Goal: Task Accomplishment & Management: Use online tool/utility

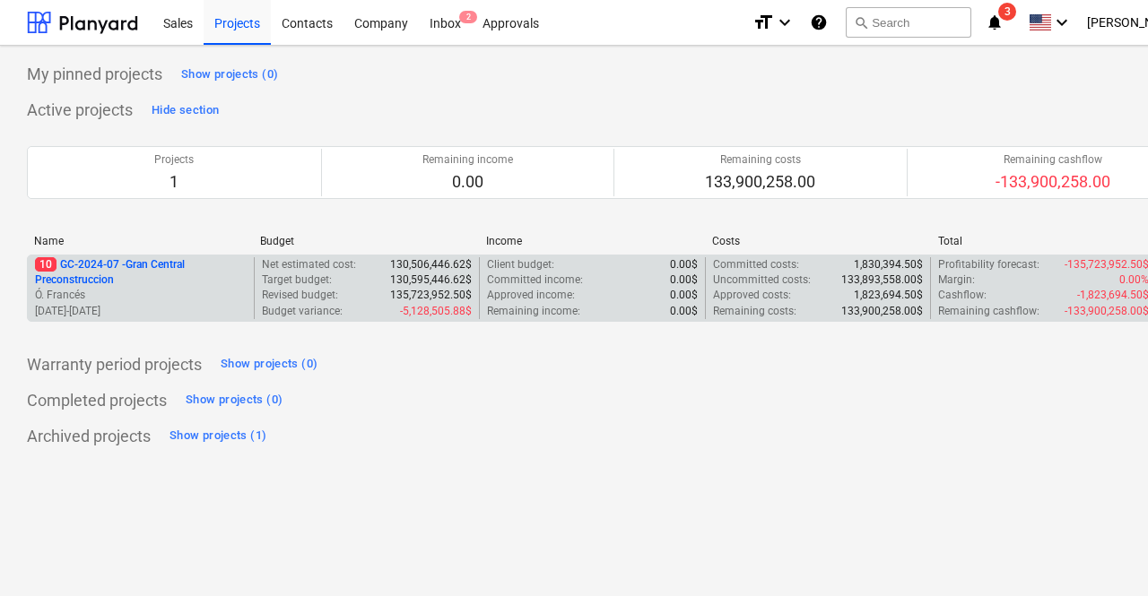
click at [161, 261] on p "10 GC-2024-07 - Gran Central Preconstruccion" at bounding box center [141, 272] width 212 height 30
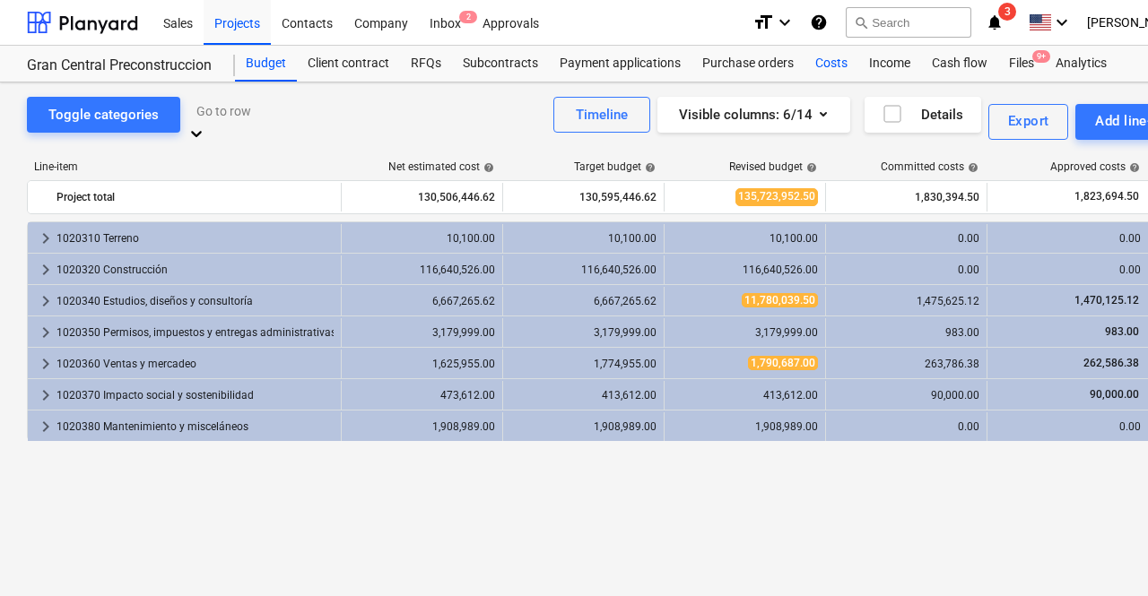
click at [827, 68] on div "Costs" at bounding box center [831, 64] width 54 height 36
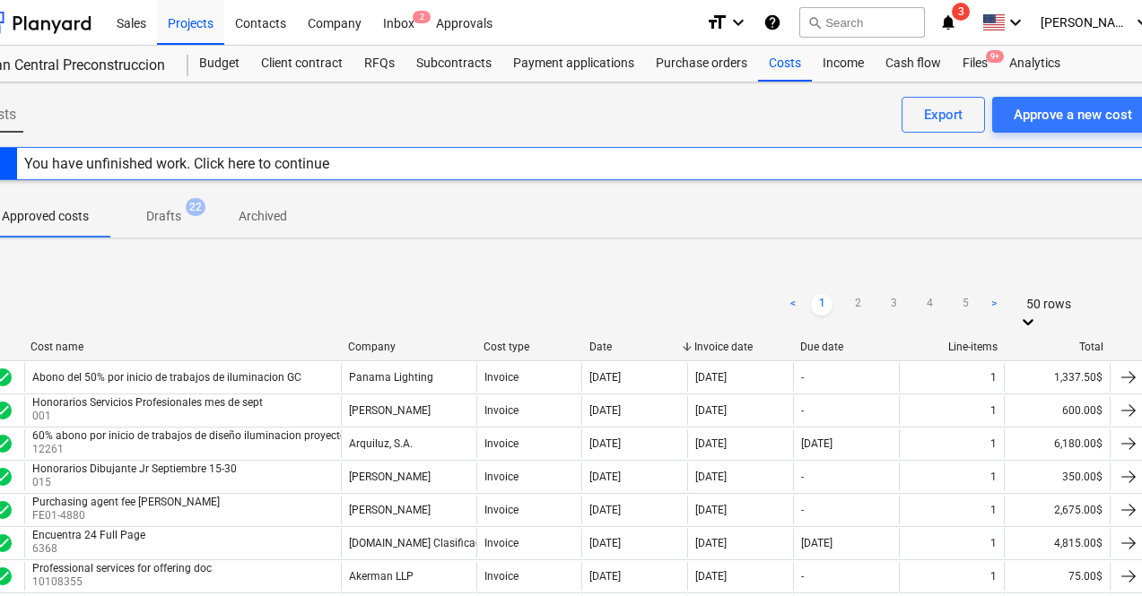
scroll to position [0, 85]
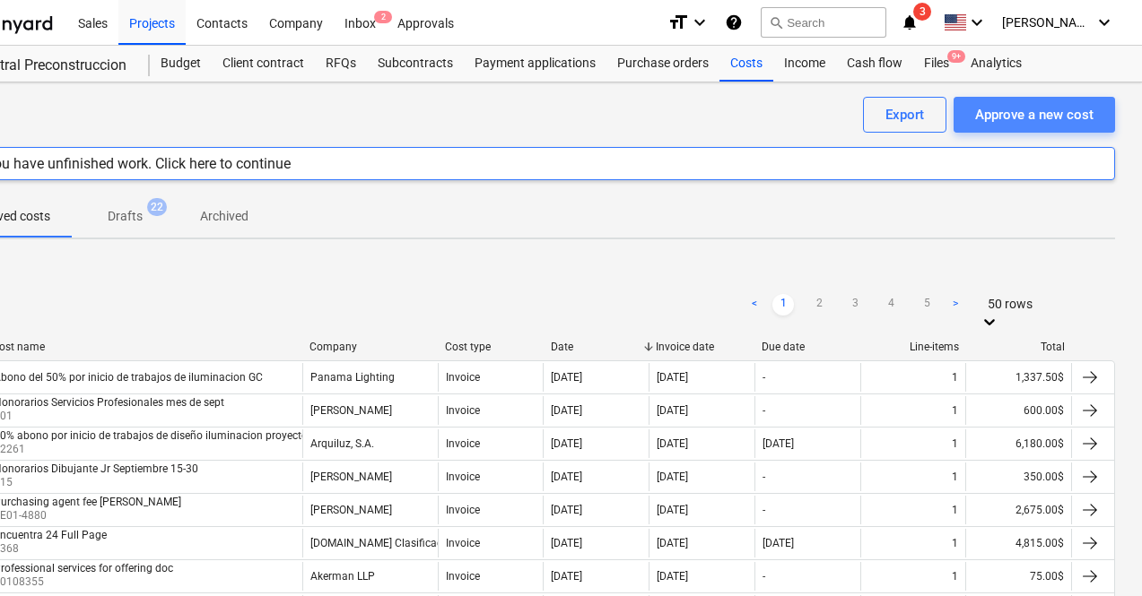
click at [1033, 124] on div "Approve a new cost" at bounding box center [1034, 114] width 118 height 23
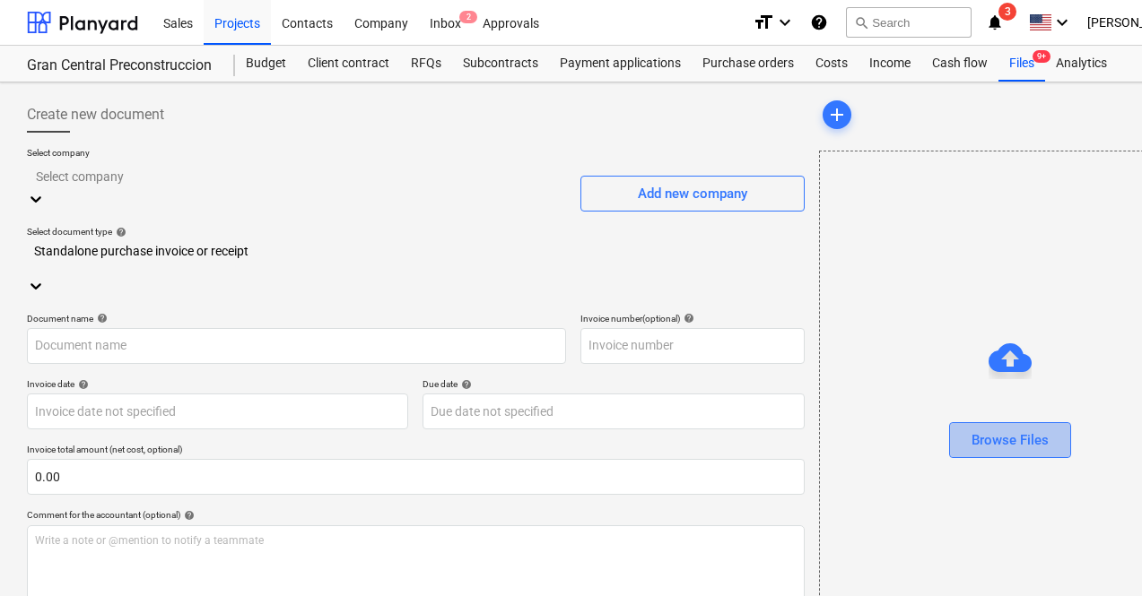
click at [971, 446] on div "Browse Files" at bounding box center [1009, 440] width 77 height 23
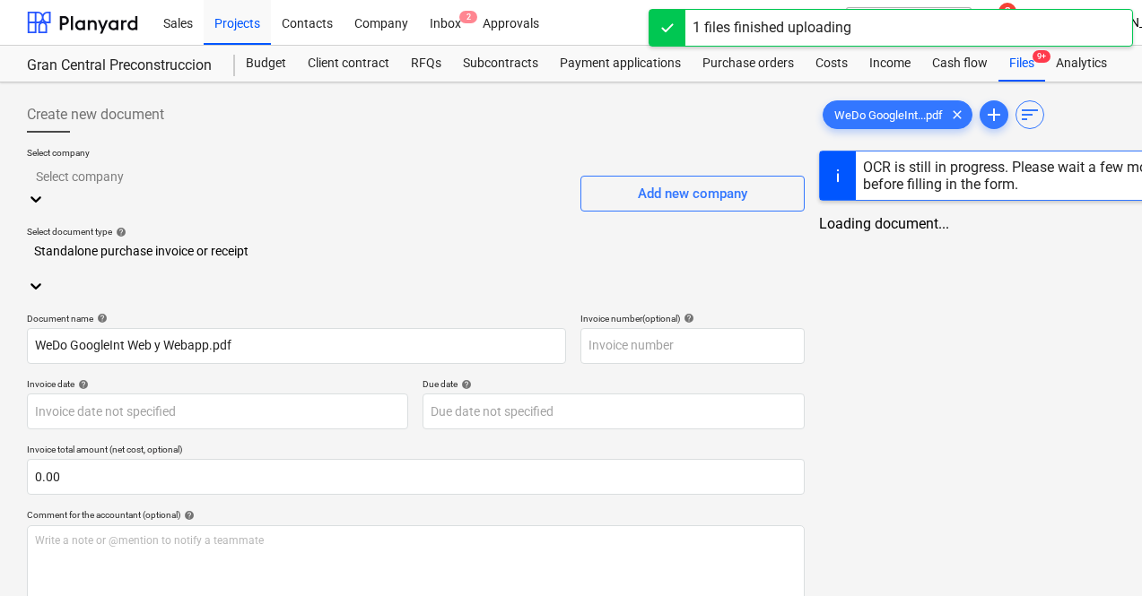
type input "WeDo GoogleInt Web y Webapp.pdf"
click at [265, 178] on div at bounding box center [296, 176] width 521 height 21
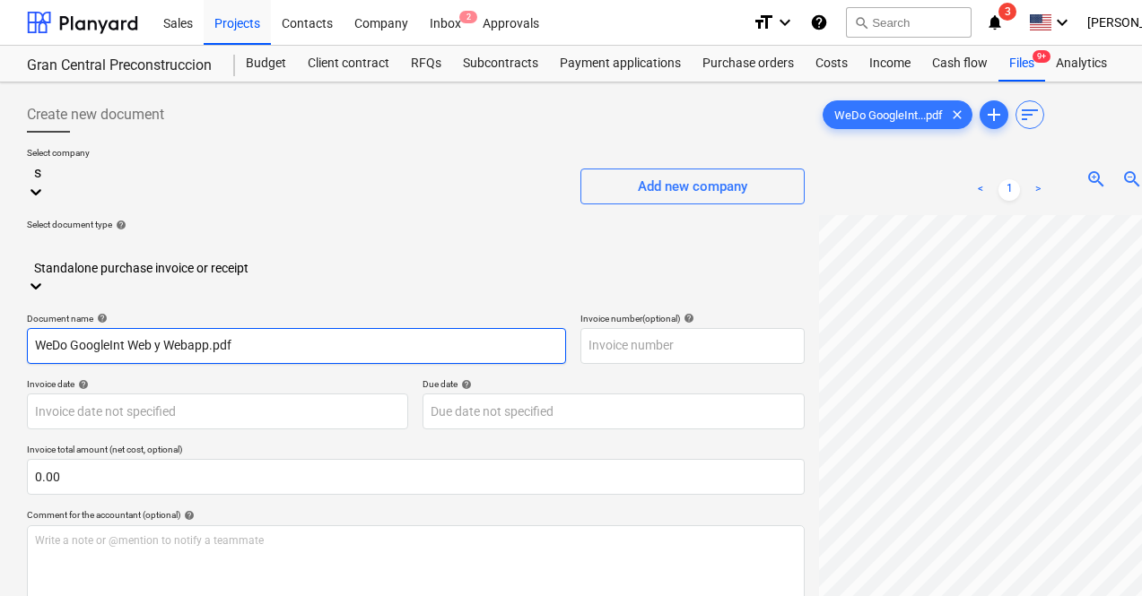
scroll to position [1843, 0]
type input "s"
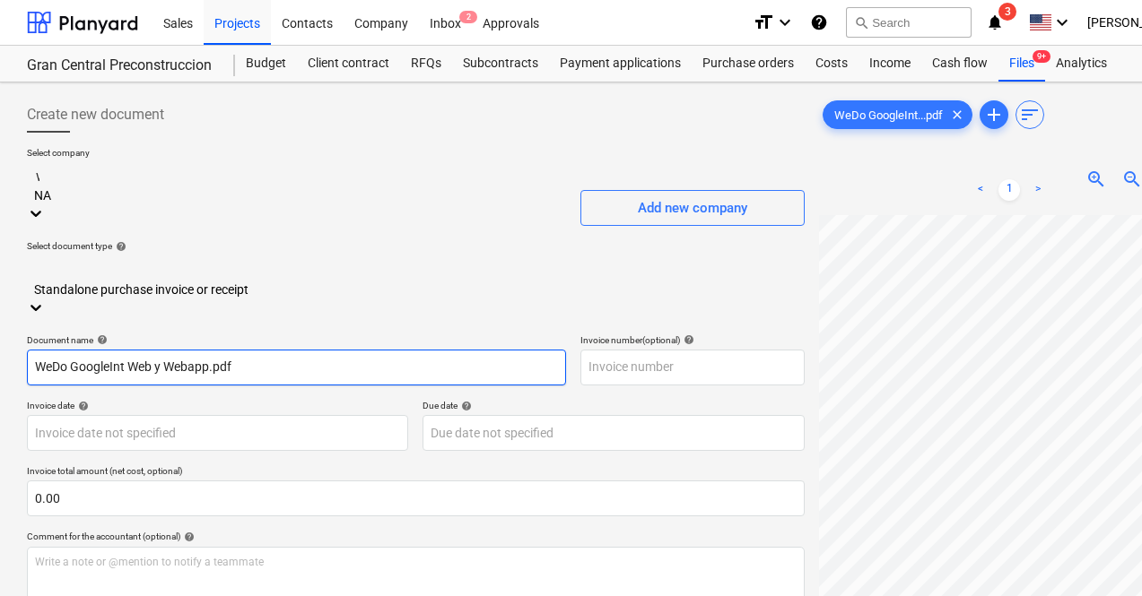
scroll to position [924, 0]
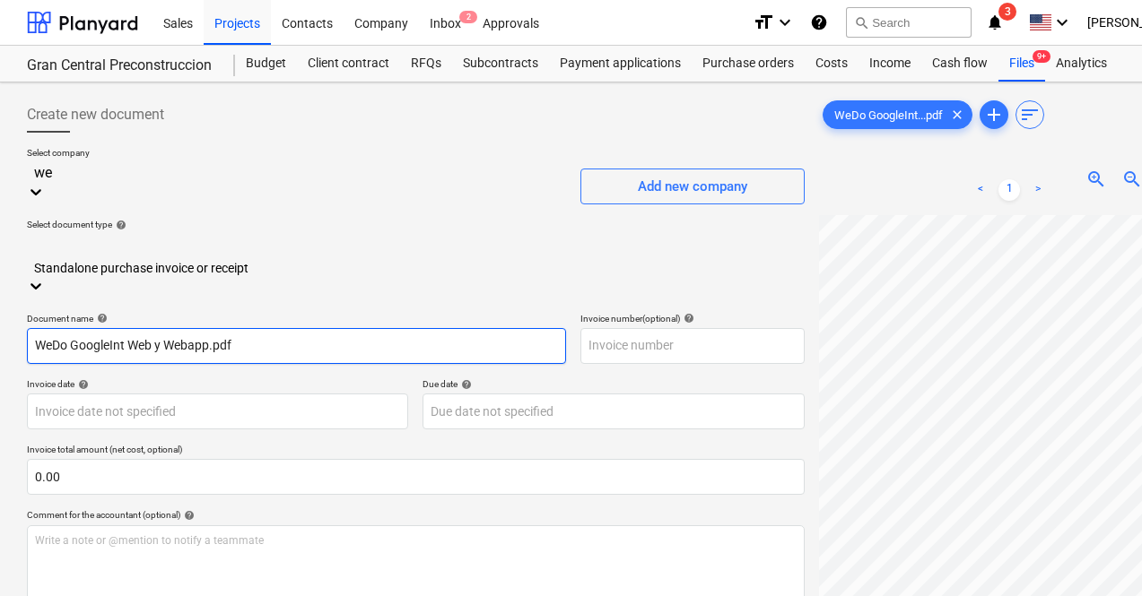
type input "we"
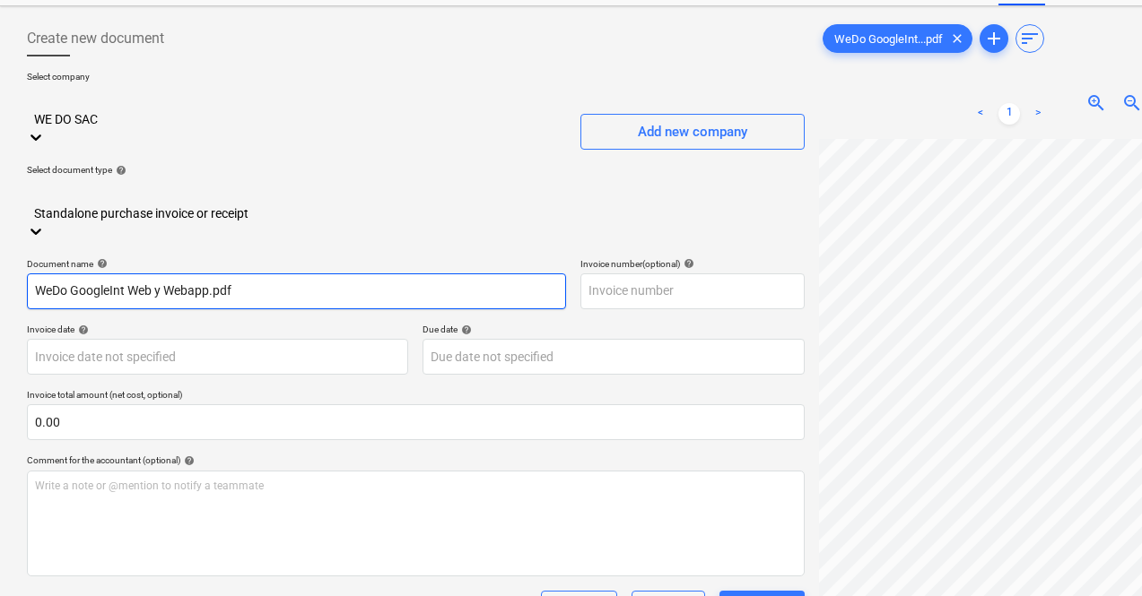
scroll to position [77, 0]
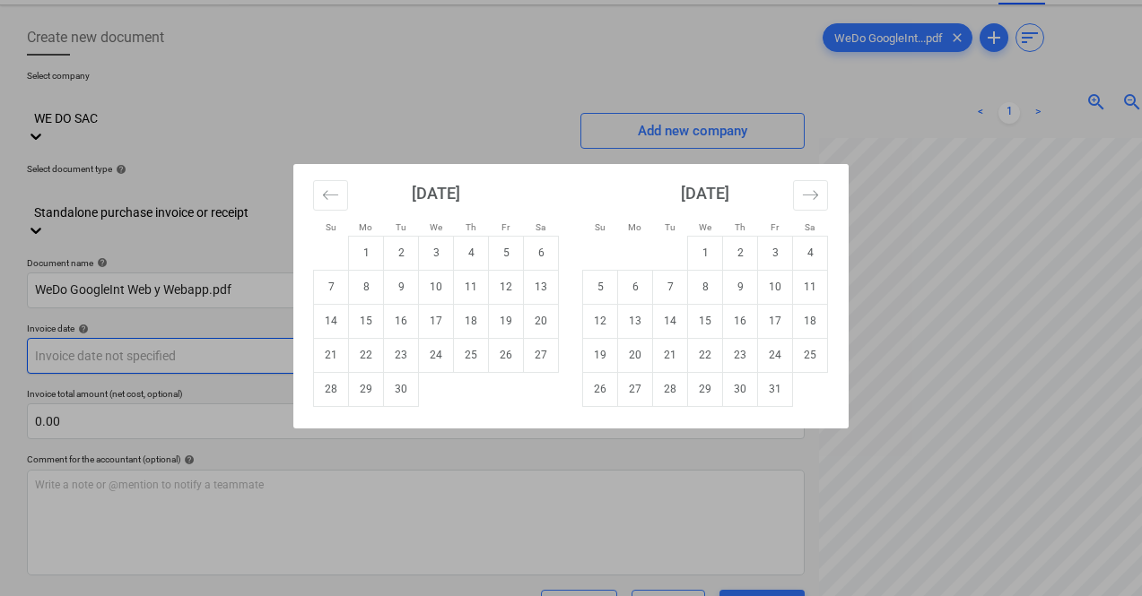
click at [212, 291] on body "Sales Projects Contacts Company Inbox 2 Approvals format_size keyboard_arrow_do…" at bounding box center [571, 221] width 1142 height 596
click at [913, 165] on div "Su Mo Tu We Th Fr Sa Su Mo Tu We Th Fr Sa [DATE] 1 2 3 4 5 6 7 8 9 10 11 12 13 …" at bounding box center [571, 298] width 1142 height 596
click at [287, 292] on body "Sales Projects Contacts Company Inbox 2 Approvals format_size keyboard_arrow_do…" at bounding box center [571, 221] width 1142 height 596
click at [407, 254] on td "2" at bounding box center [401, 253] width 35 height 34
type input "[DATE]"
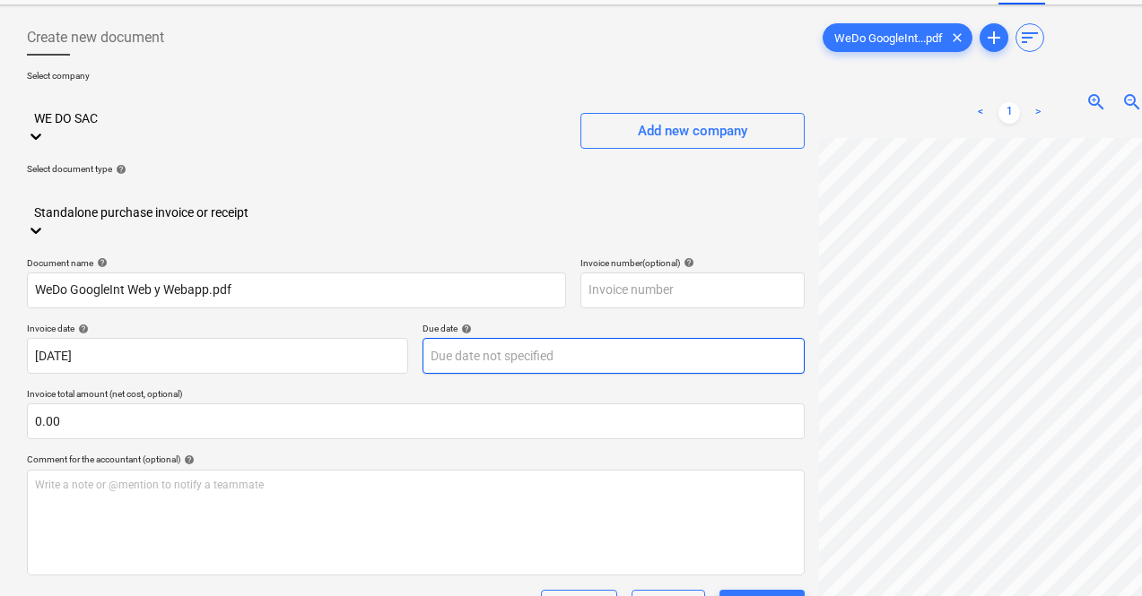
click at [493, 300] on body "Sales Projects Contacts Company Inbox 2 Approvals format_size keyboard_arrow_do…" at bounding box center [571, 221] width 1142 height 596
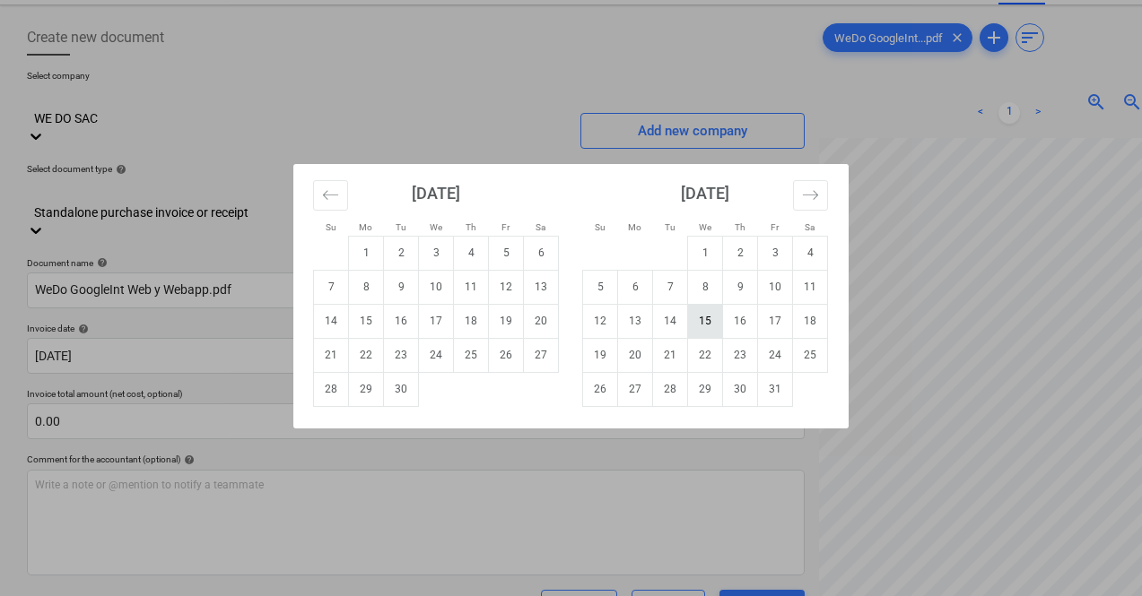
click at [699, 314] on td "15" at bounding box center [705, 321] width 35 height 34
type input "[DATE]"
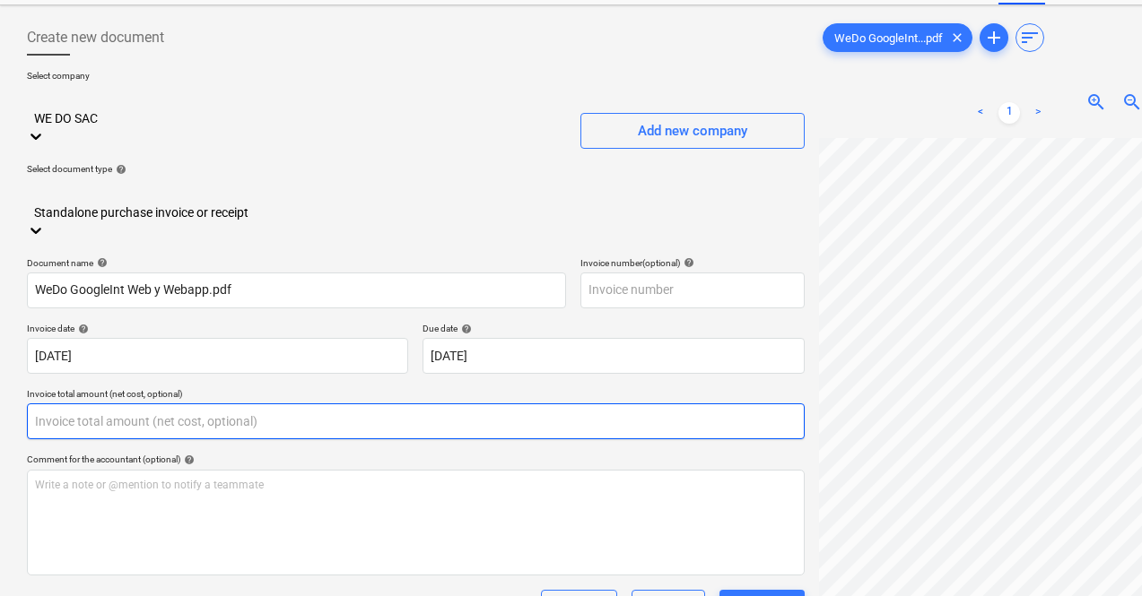
click at [310, 404] on input "text" at bounding box center [416, 422] width 778 height 36
type input "2"
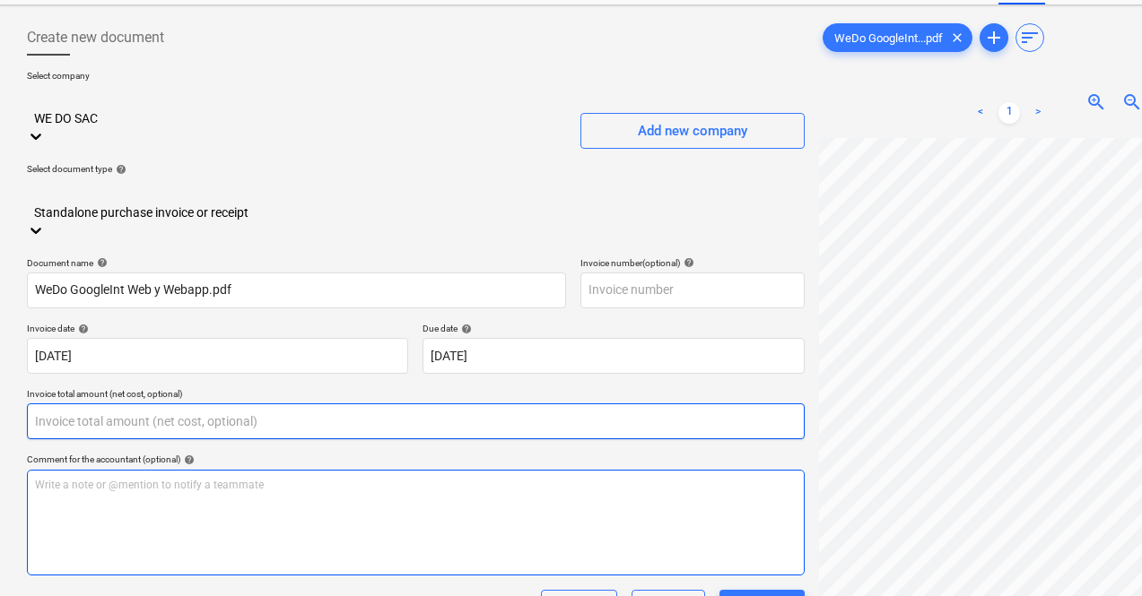
scroll to position [179, 0]
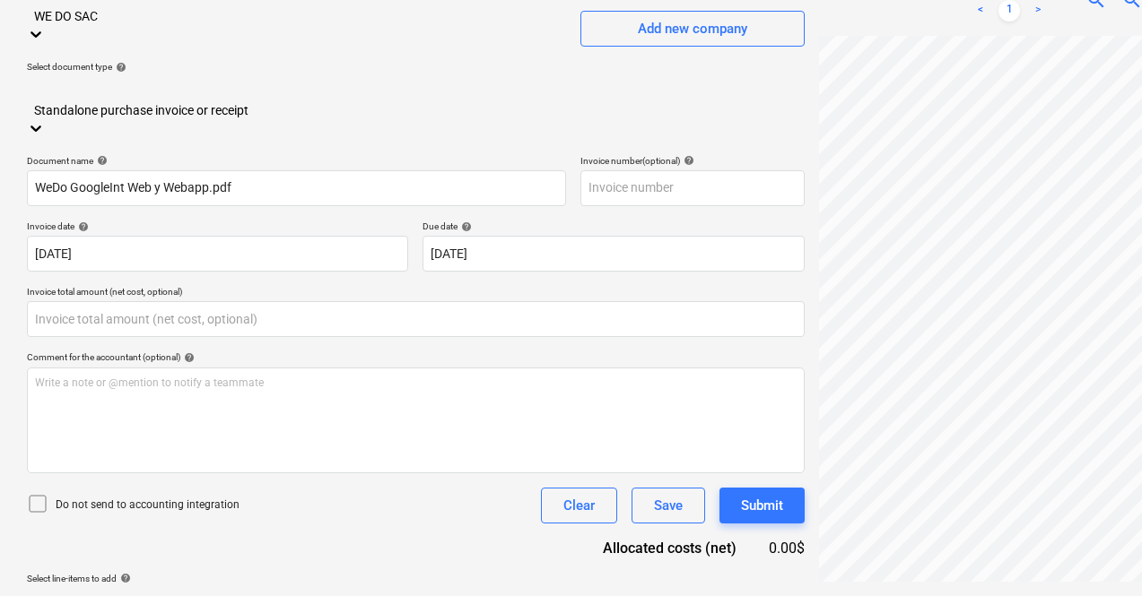
type input "0.00"
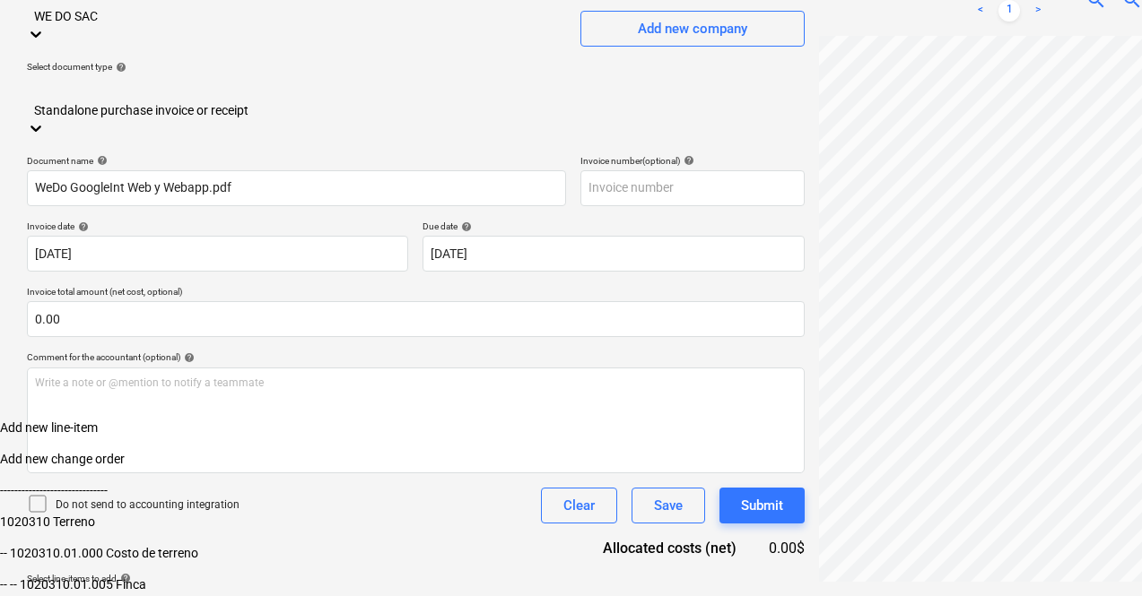
scroll to position [431, 0]
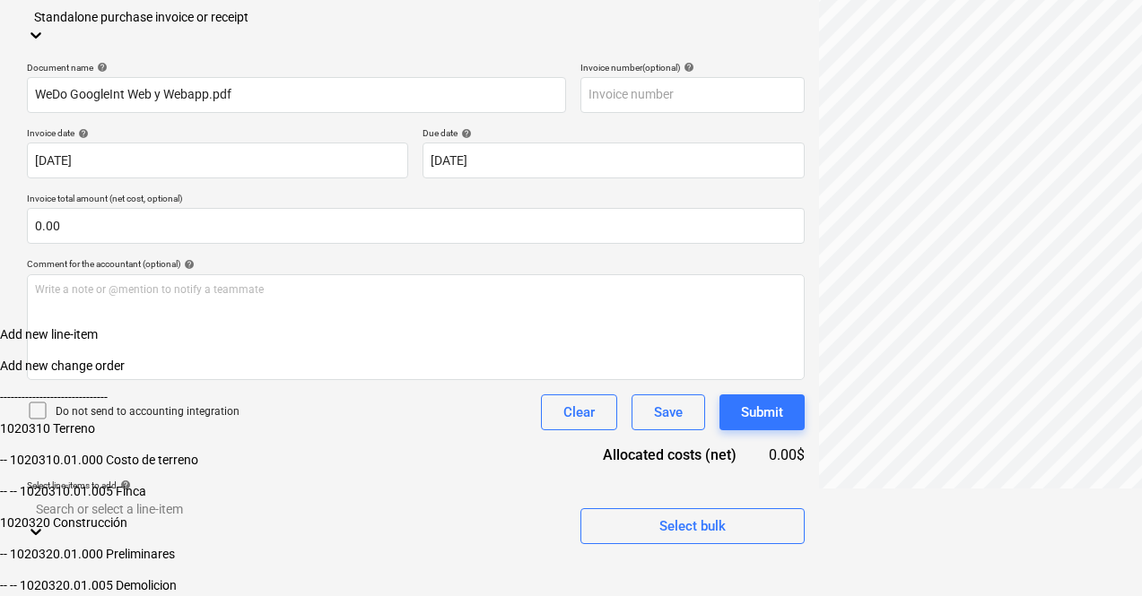
click at [343, 559] on body "Sales Projects Contacts Company Inbox 2 Approvals format_size keyboard_arrow_do…" at bounding box center [571, 161] width 1142 height 869
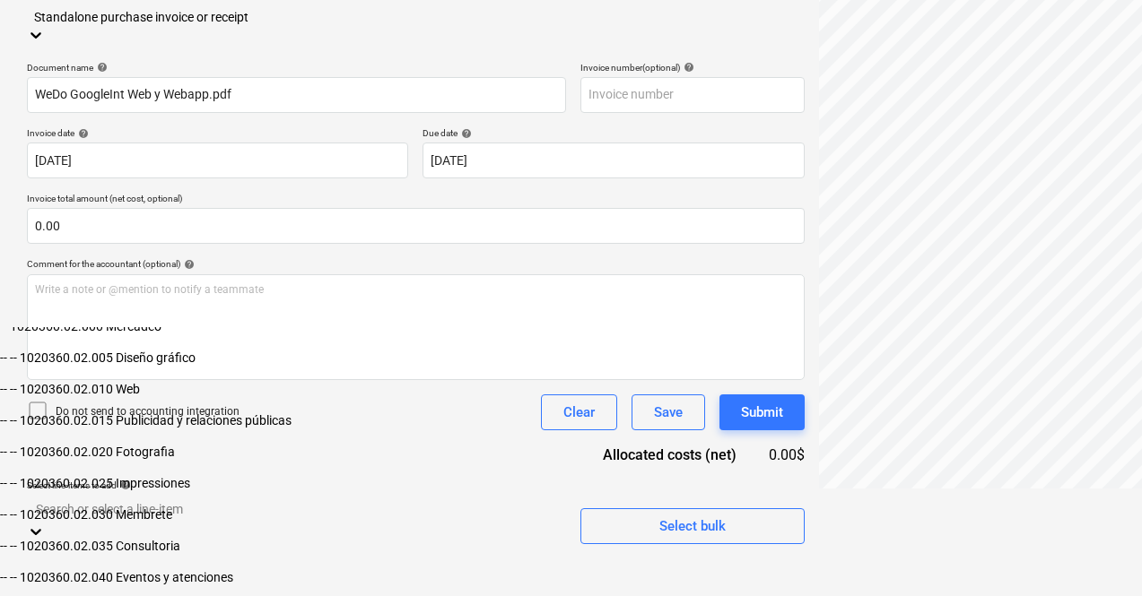
scroll to position [1453, 0]
click at [307, 427] on div "-- -- 1020360.02.015 Publicidad y relaciones públicas" at bounding box center [571, 420] width 1142 height 14
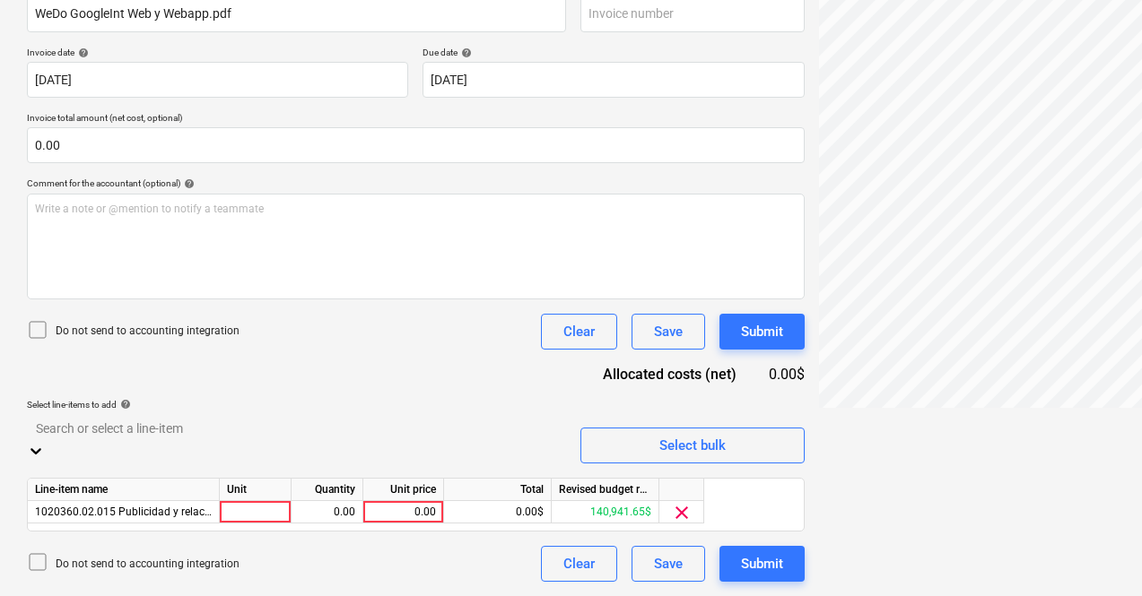
scroll to position [284, 0]
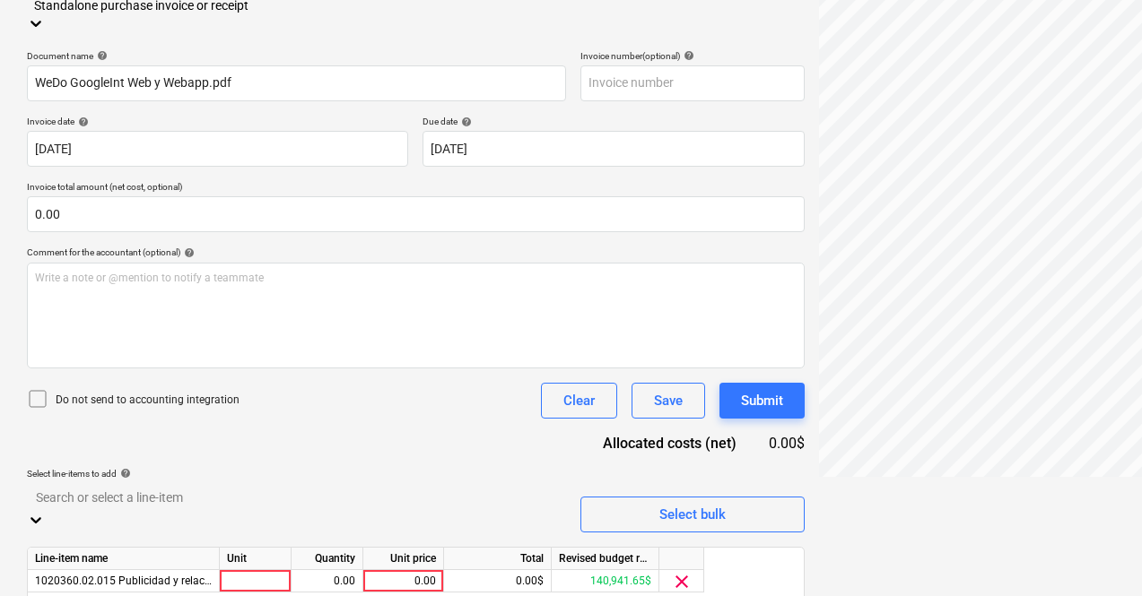
click at [618, 312] on html "Sales Projects Contacts Company Inbox 2 Approvals format_size keyboard_arrow_do…" at bounding box center [571, 14] width 1142 height 596
click at [434, 570] on div "0.00" at bounding box center [402, 581] width 65 height 22
type input "2000"
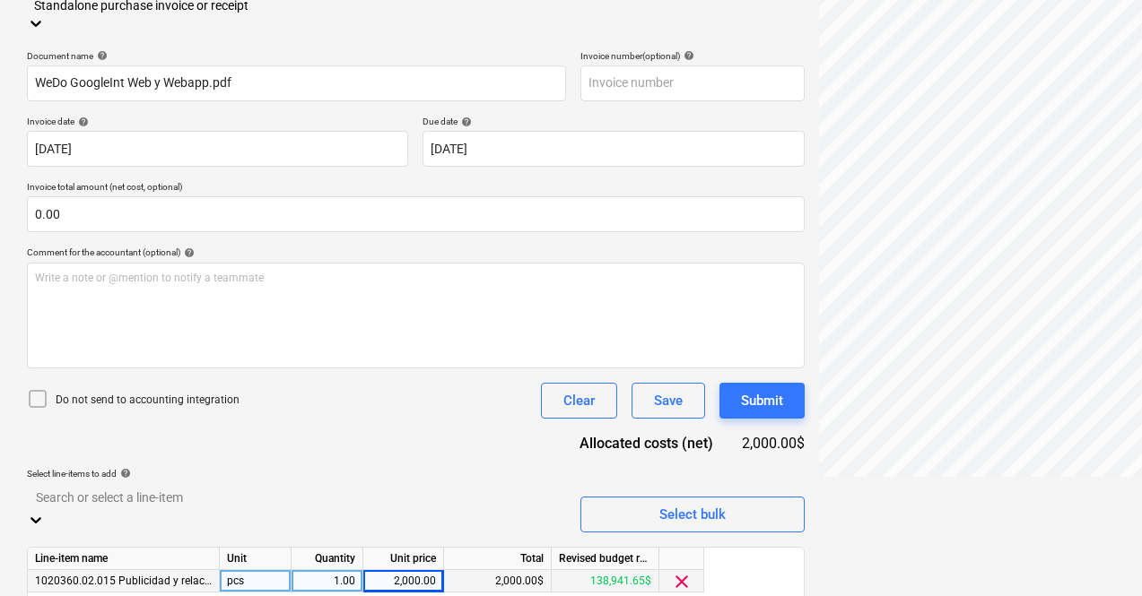
click at [261, 570] on div "pcs" at bounding box center [256, 581] width 72 height 22
click at [437, 570] on div "2,000.00" at bounding box center [403, 581] width 81 height 22
type input "200"
click at [407, 389] on div "Document name help WeDo GoogleInt Web y Webapp.pdf Invoice number (optional) he…" at bounding box center [416, 350] width 778 height 601
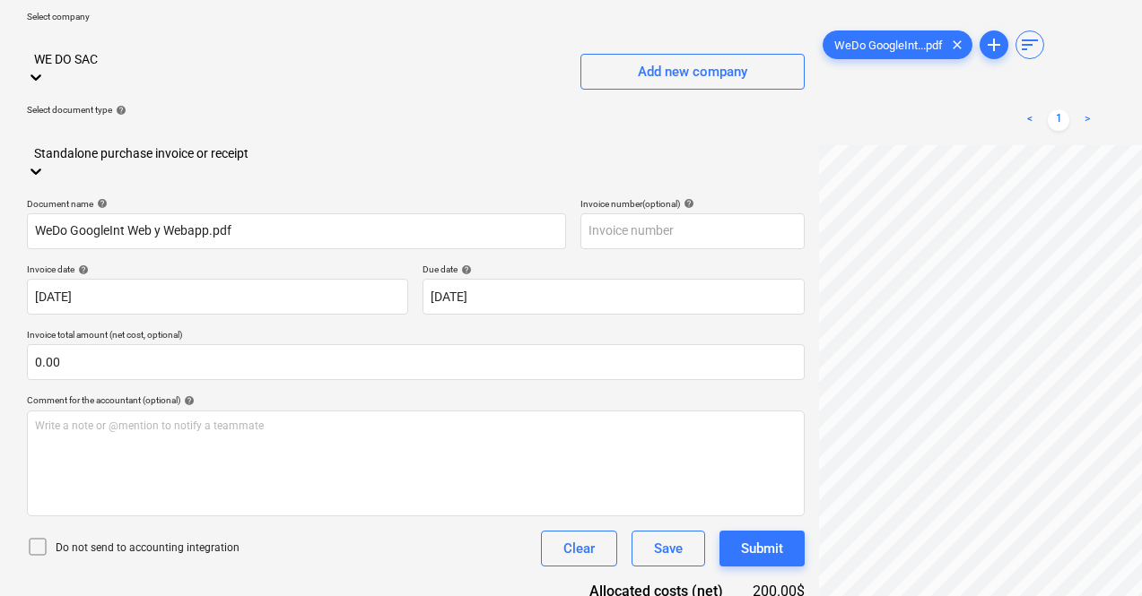
scroll to position [120, 0]
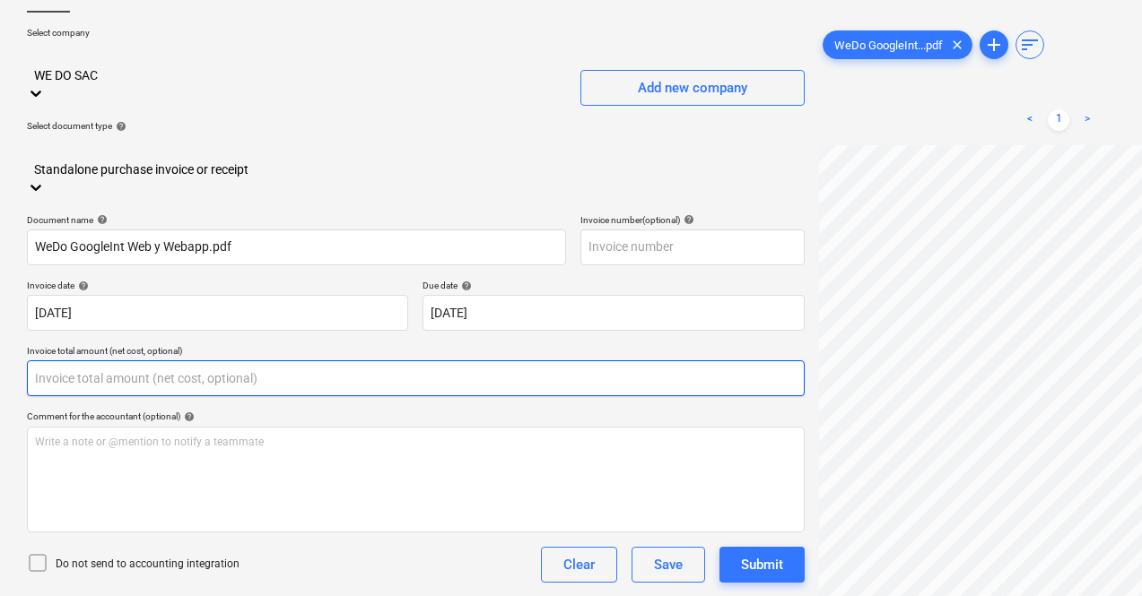
click at [299, 361] on input "text" at bounding box center [416, 379] width 778 height 36
type input "200.00"
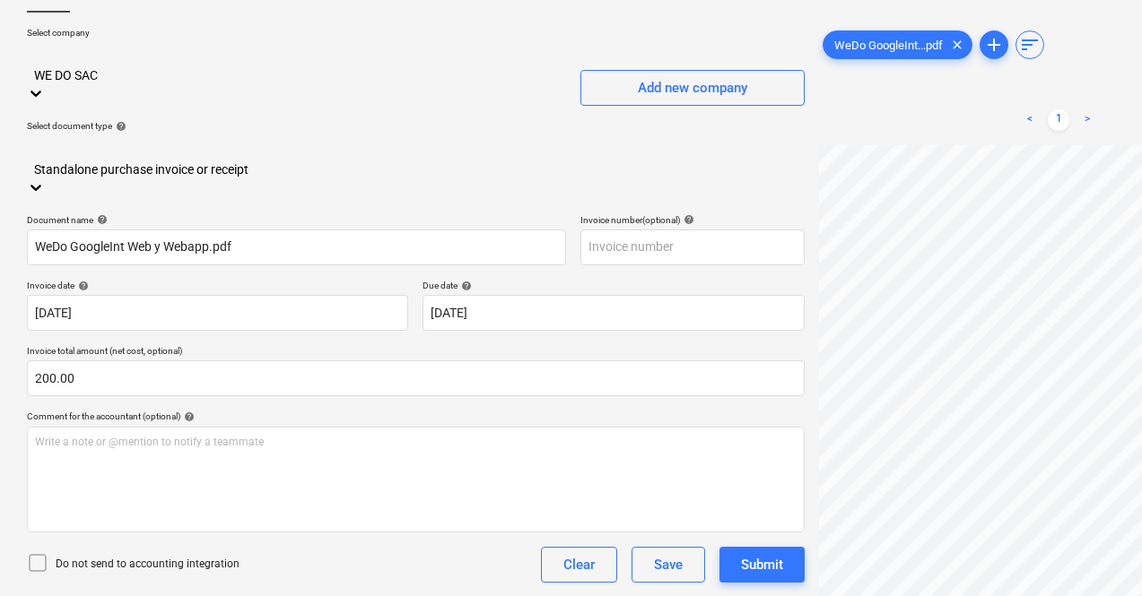
click at [326, 411] on div "Comment for the accountant (optional) help" at bounding box center [416, 417] width 778 height 12
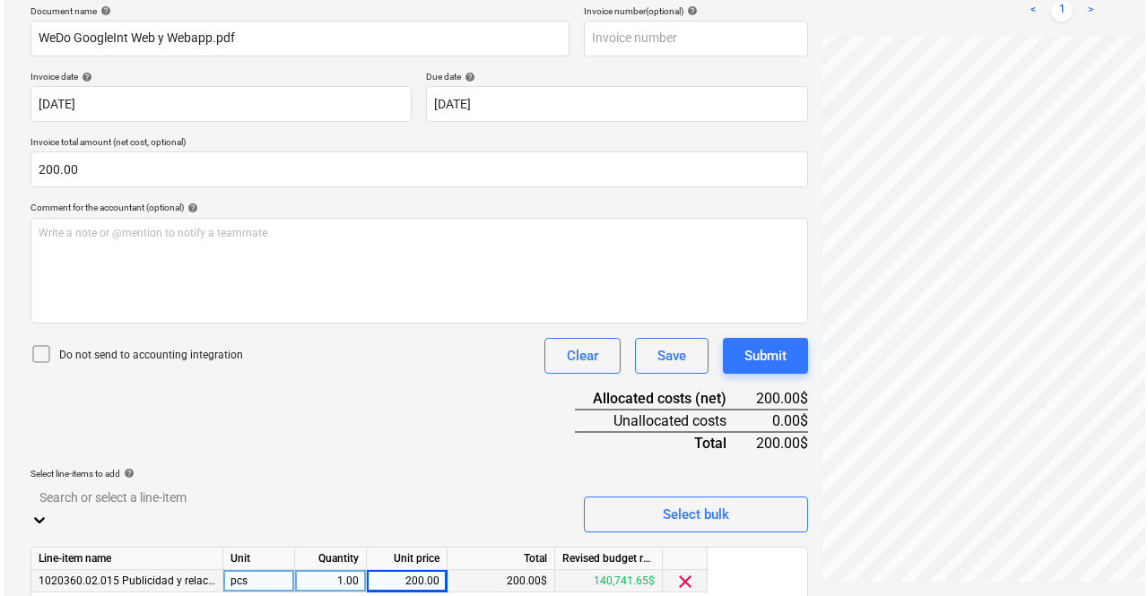
scroll to position [4, 78]
